Goal: Task Accomplishment & Management: Manage account settings

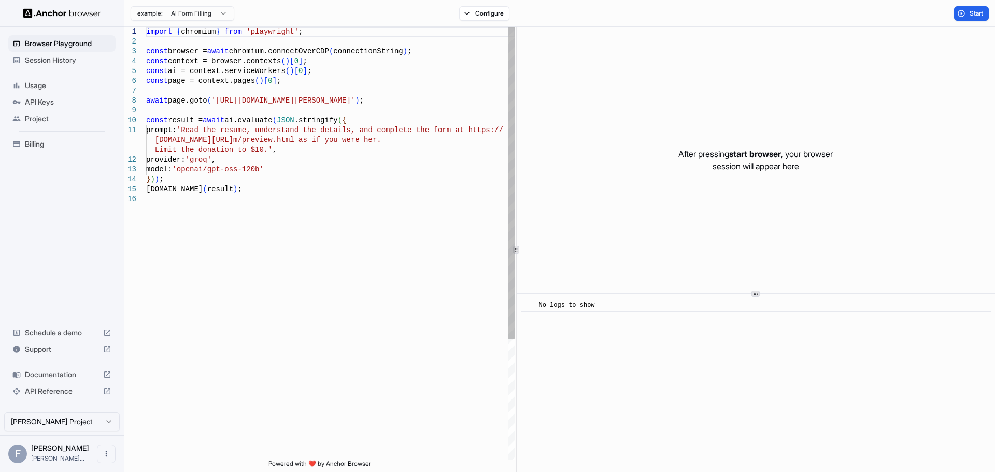
type textarea "**********"
click at [333, 226] on div "import { chromium } from 'playwright' ; const browser = await chromium.connectO…" at bounding box center [330, 327] width 369 height 600
click at [54, 104] on span "API Keys" at bounding box center [68, 102] width 87 height 10
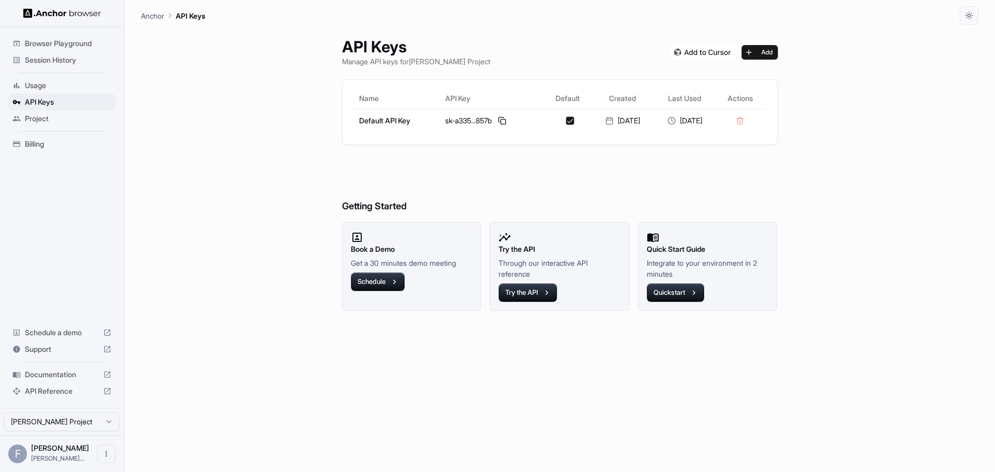
click at [55, 118] on span "Project" at bounding box center [68, 119] width 87 height 10
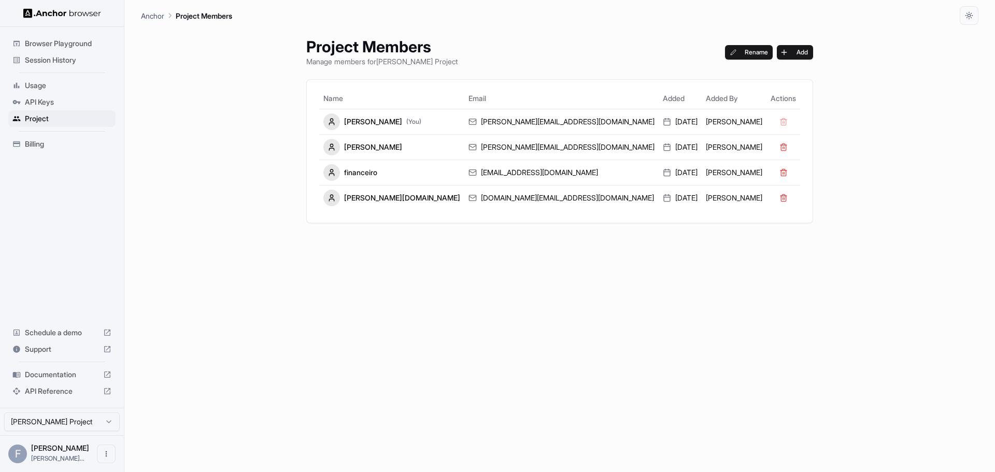
click at [58, 139] on span "Billing" at bounding box center [68, 144] width 87 height 10
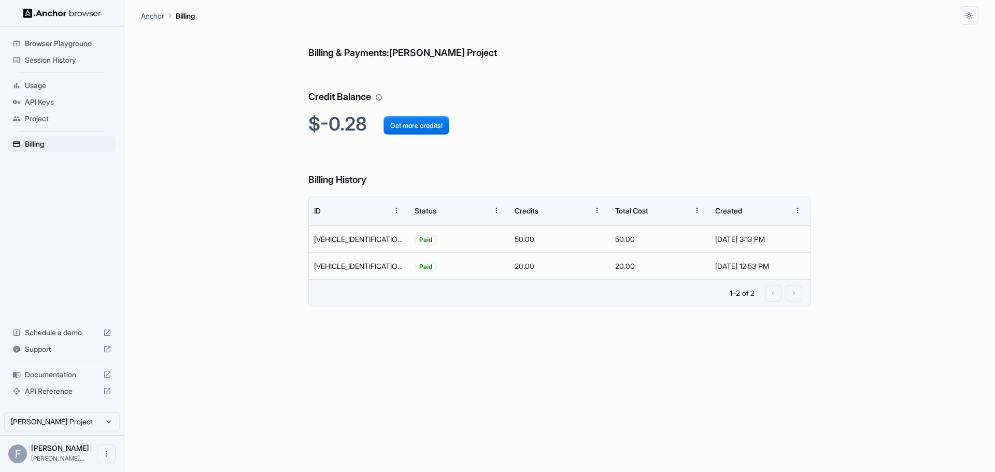
click at [207, 221] on div "Billing & Payments: [PERSON_NAME] Project Credit Balance $-0.28 Get more credit…" at bounding box center [560, 248] width 838 height 447
click at [55, 60] on span "Session History" at bounding box center [68, 60] width 87 height 10
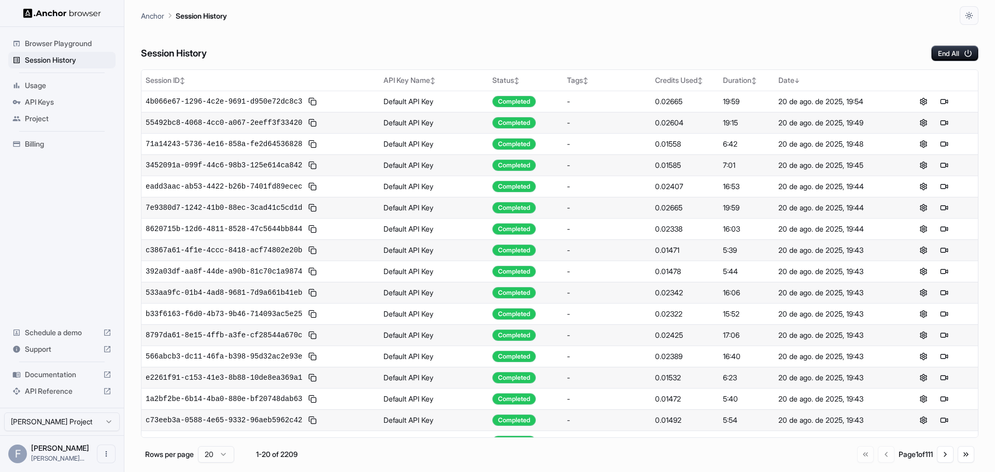
scroll to position [78, 0]
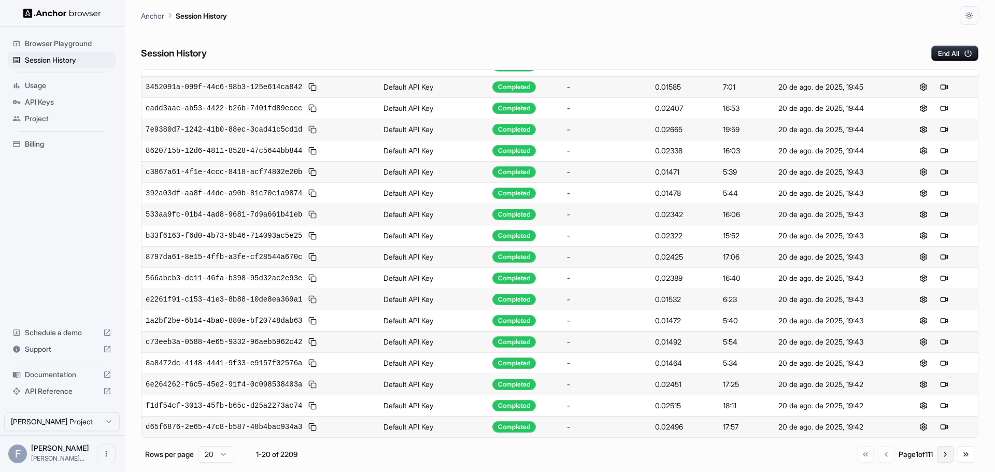
click at [949, 456] on button "Go to next page" at bounding box center [945, 454] width 17 height 17
click at [946, 54] on button "End All" at bounding box center [955, 54] width 47 height 16
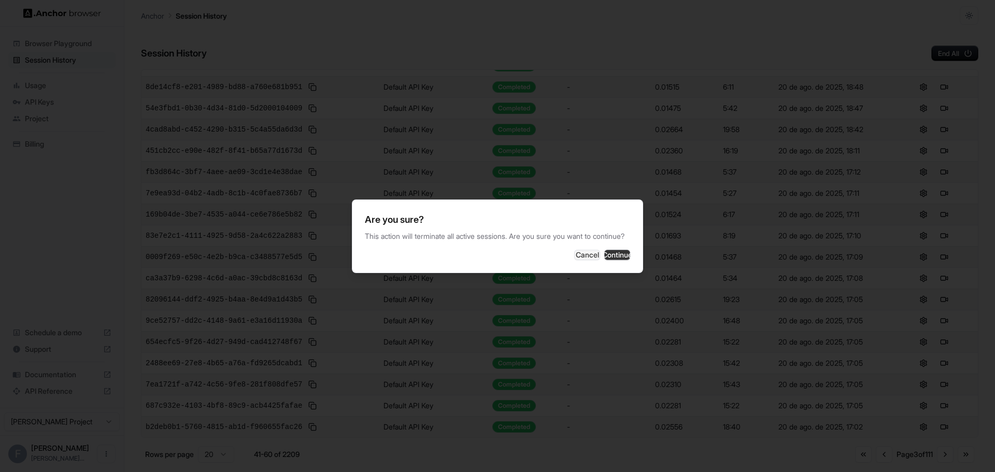
click at [618, 257] on button "Continue" at bounding box center [617, 255] width 26 height 10
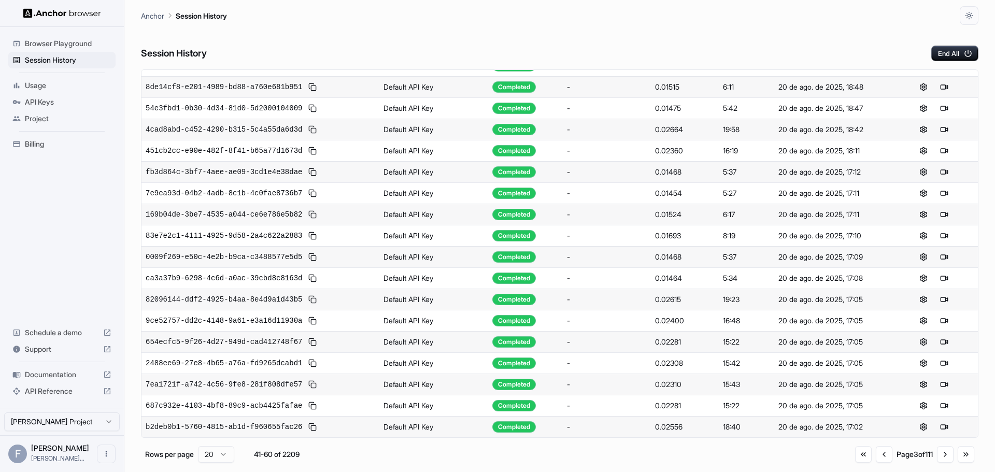
click at [229, 455] on html "Browser Playground Session History Usage API Keys Project Billing Schedule a de…" at bounding box center [497, 236] width 995 height 472
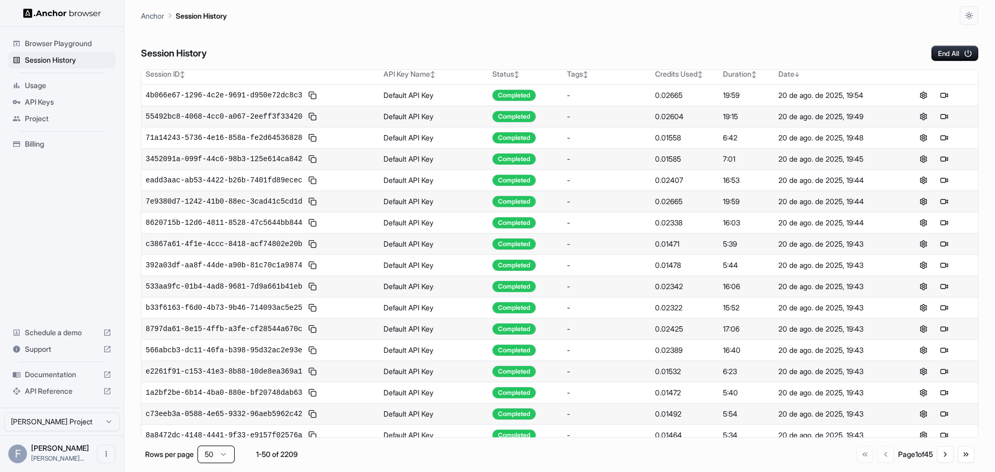
scroll to position [0, 0]
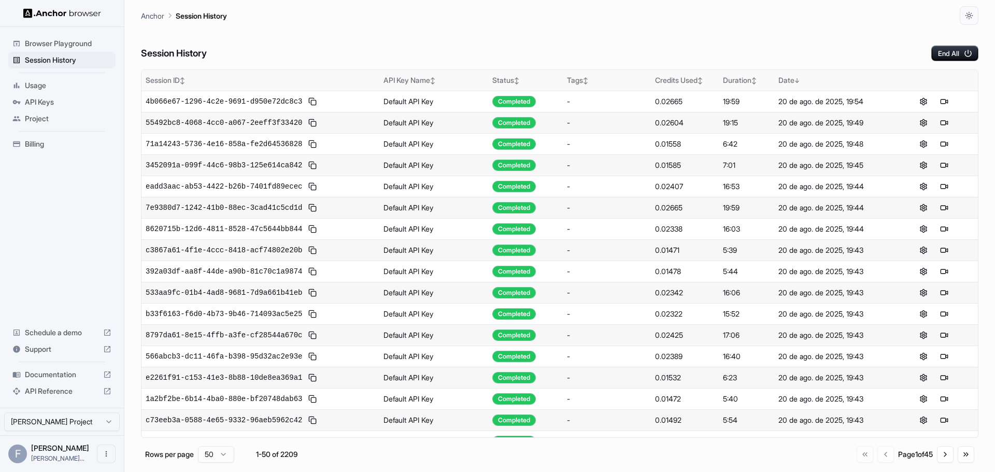
click at [736, 79] on div "Duration ↕" at bounding box center [746, 80] width 47 height 10
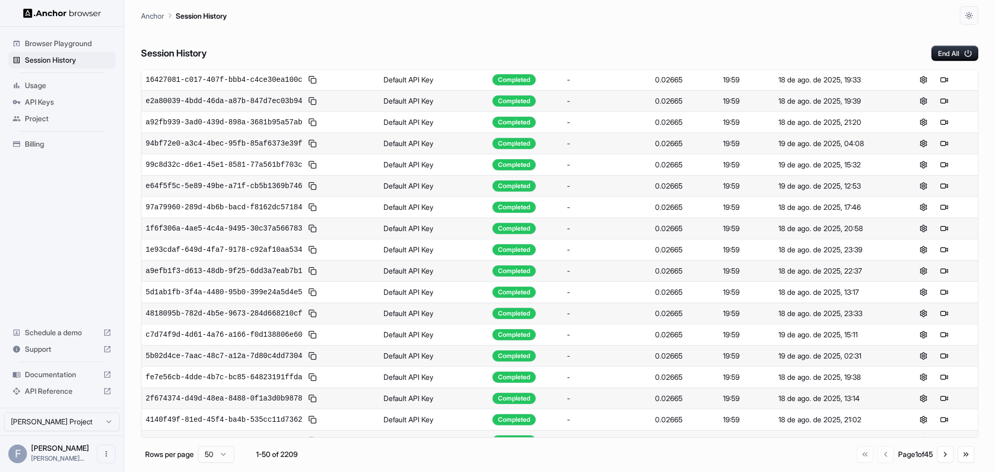
scroll to position [716, 0]
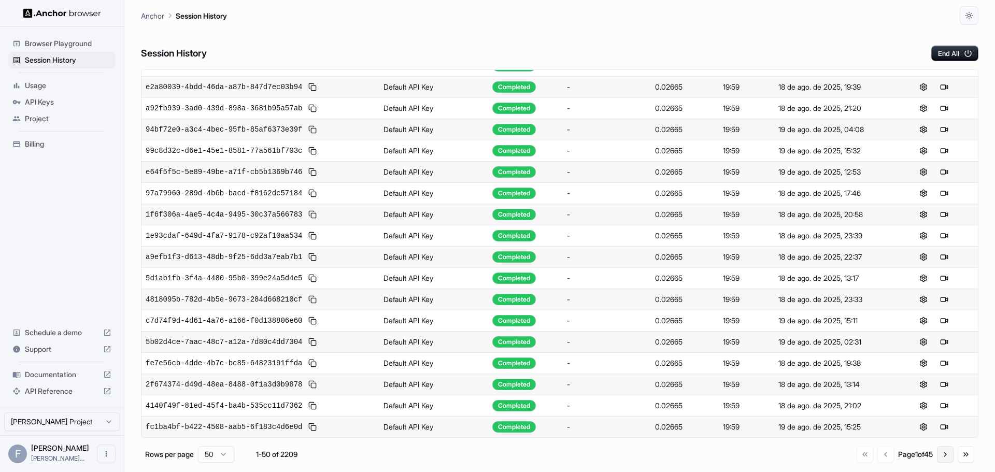
click at [946, 456] on button "Go to next page" at bounding box center [945, 454] width 17 height 17
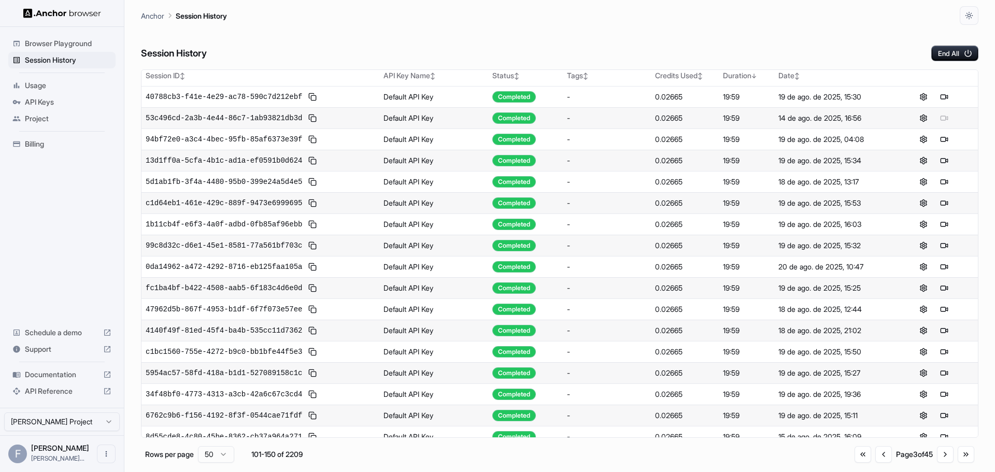
scroll to position [0, 0]
